Goal: Check status: Check status

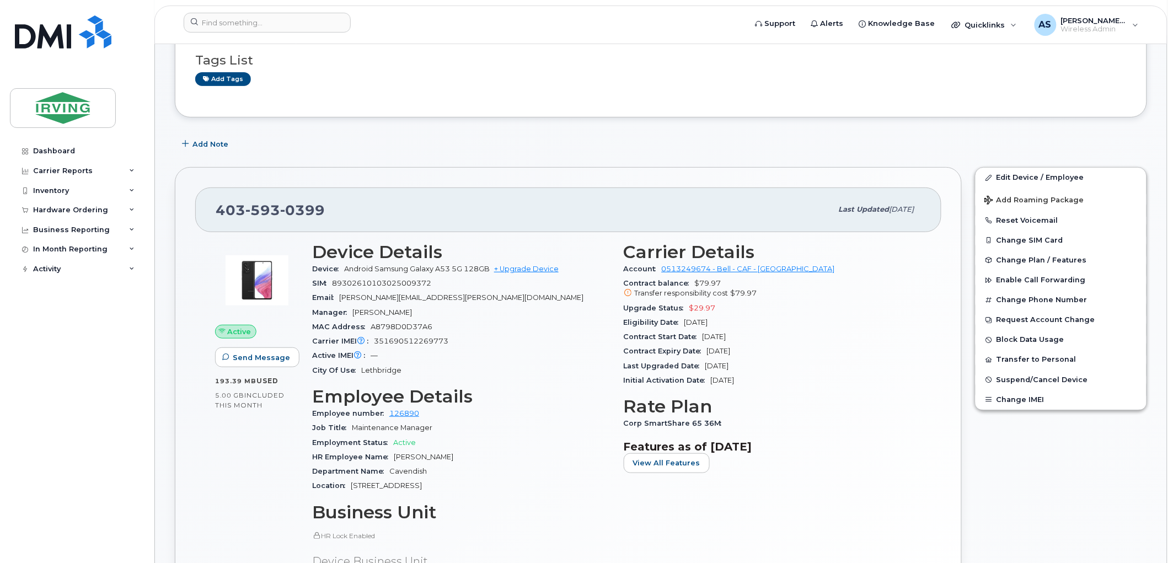
scroll to position [184, 0]
